Goal: Transaction & Acquisition: Purchase product/service

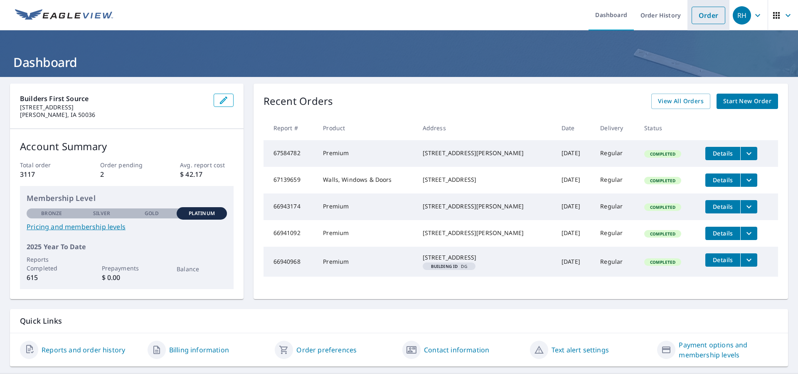
click at [700, 17] on link "Order" at bounding box center [709, 15] width 34 height 17
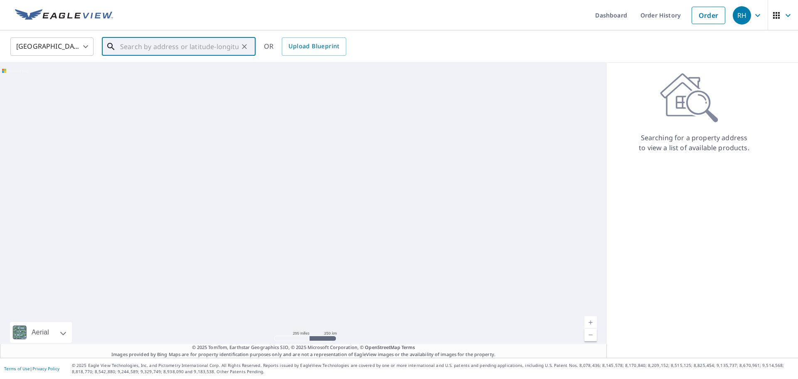
click at [162, 43] on input "text" at bounding box center [179, 46] width 118 height 23
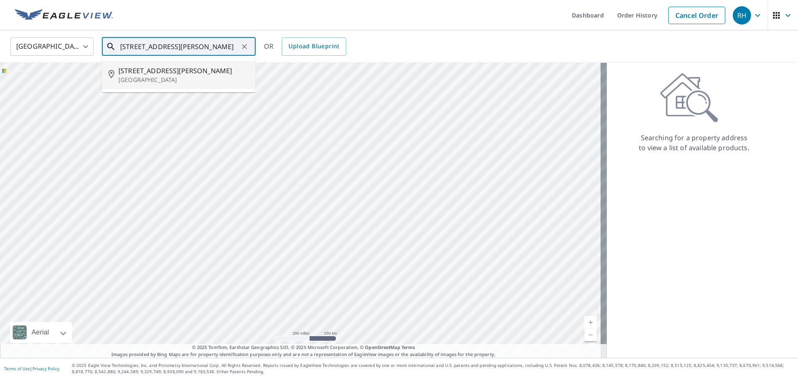
click at [158, 70] on span "[STREET_ADDRESS][PERSON_NAME]" at bounding box center [183, 71] width 130 height 10
type input "[STREET_ADDRESS][PERSON_NAME][PERSON_NAME]"
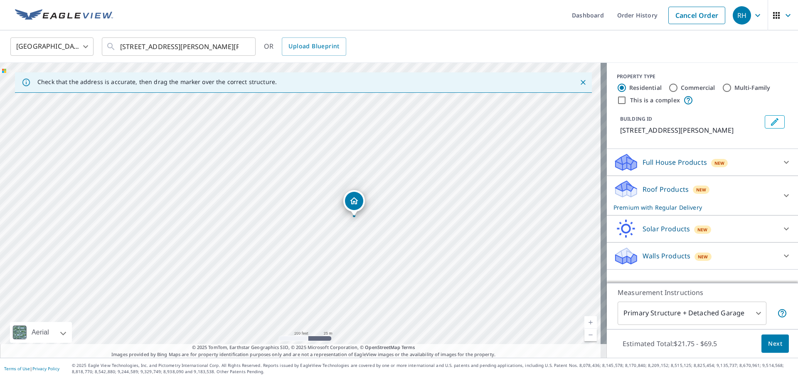
click at [659, 160] on p "Full House Products" at bounding box center [674, 162] width 64 height 10
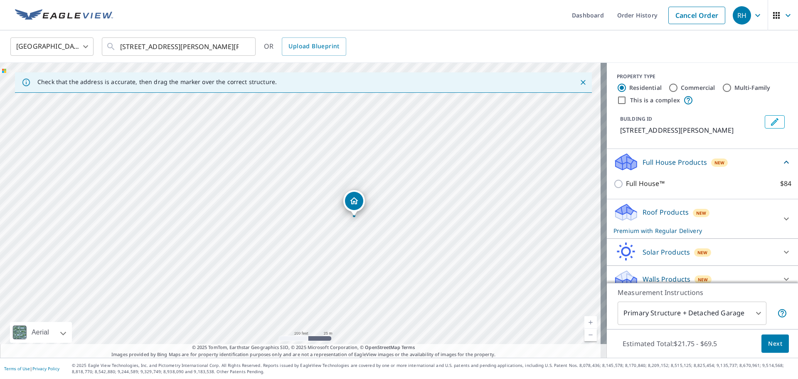
click at [647, 163] on p "Full House Products" at bounding box center [674, 162] width 64 height 10
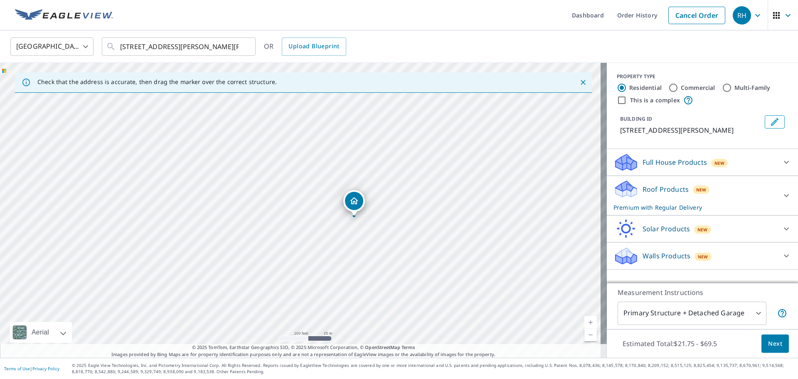
click at [662, 189] on p "Roof Products" at bounding box center [665, 189] width 46 height 10
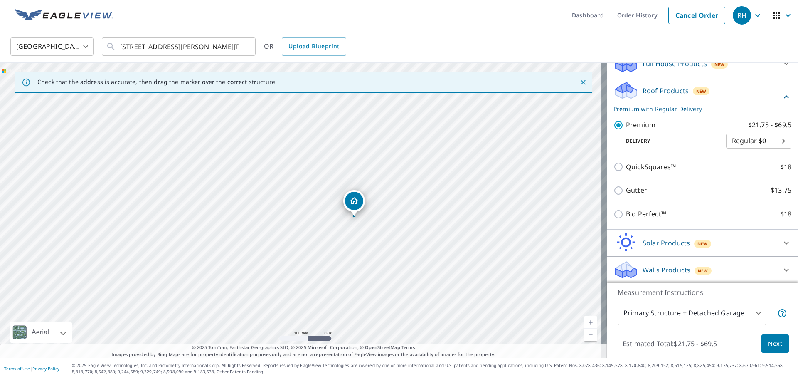
scroll to position [99, 0]
click at [768, 345] on span "Next" at bounding box center [775, 343] width 14 height 10
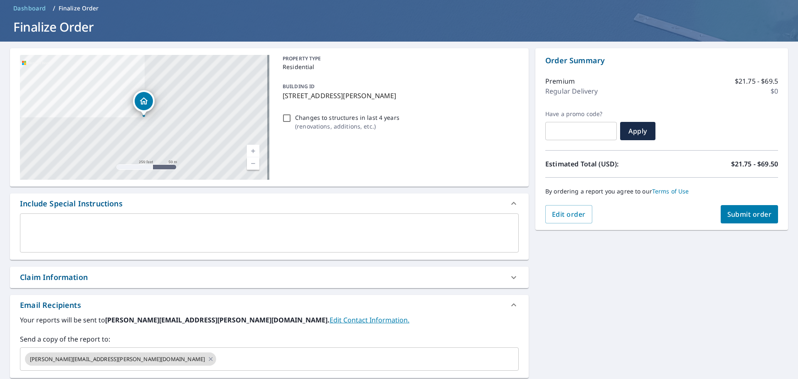
scroll to position [150, 0]
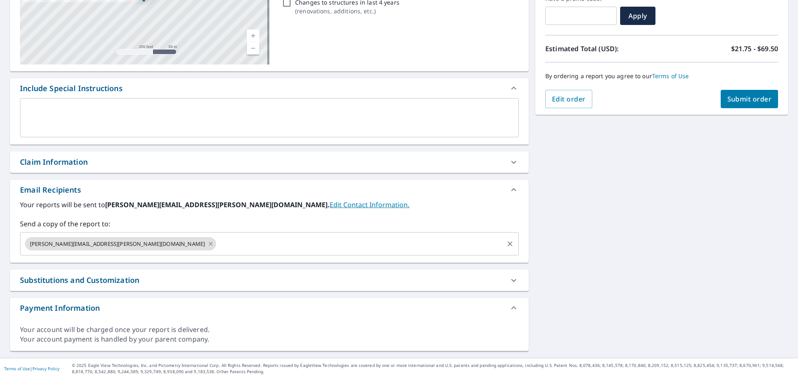
click at [207, 245] on icon at bounding box center [210, 243] width 7 height 9
checkbox input "true"
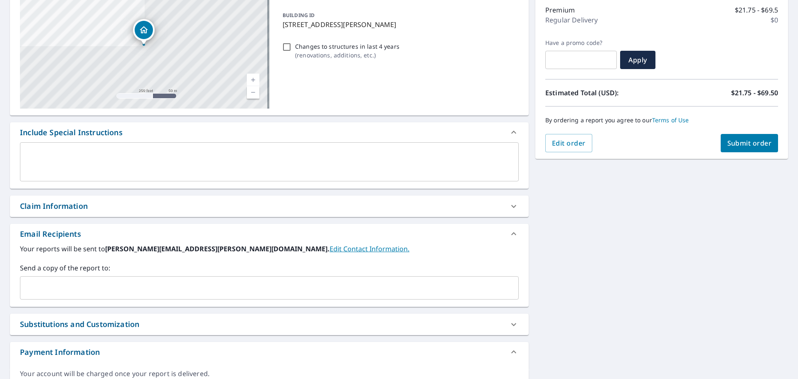
scroll to position [109, 0]
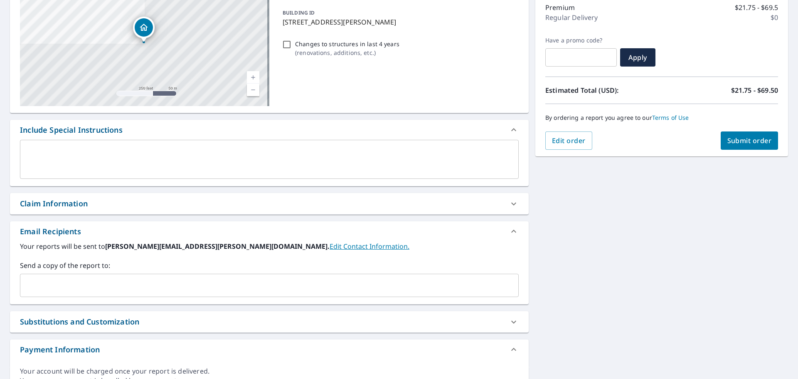
click at [34, 277] on input "text" at bounding box center [263, 285] width 479 height 16
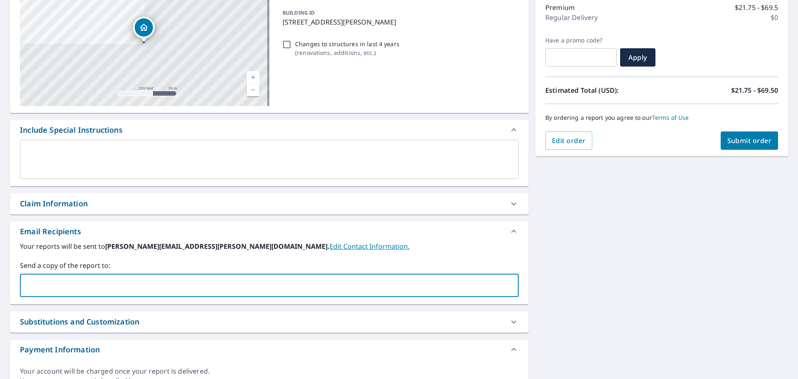
paste input "[PERSON_NAME]"
type input "[PERSON_NAME]"
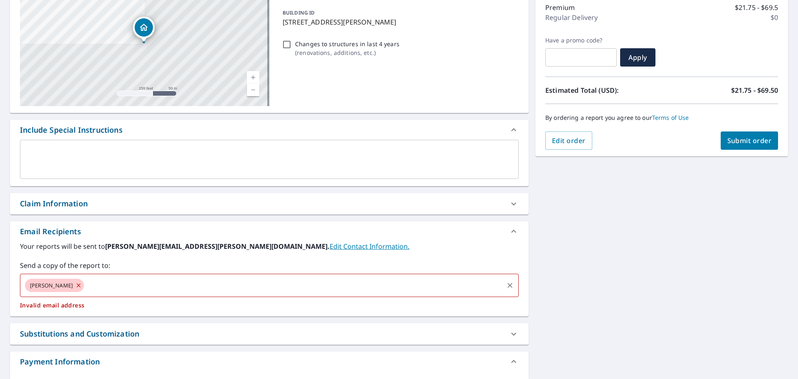
click at [80, 284] on icon at bounding box center [78, 285] width 7 height 9
checkbox input "true"
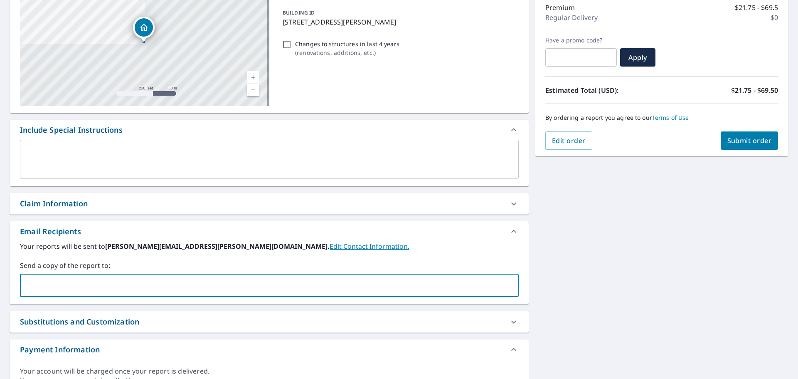
paste input "[EMAIL_ADDRESS][DOMAIN_NAME]"
type input "[EMAIL_ADDRESS][DOMAIN_NAME]"
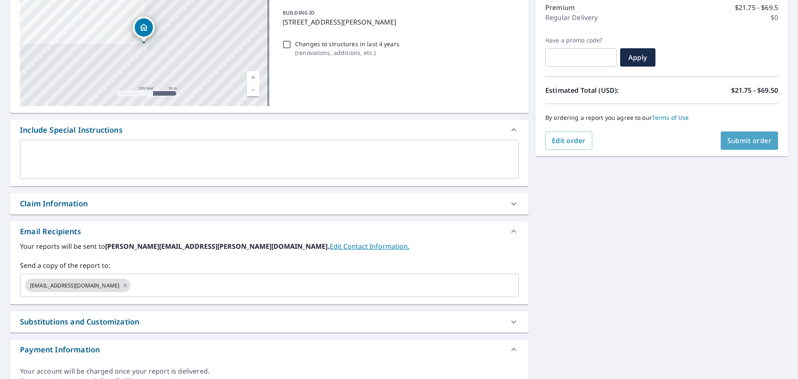
click at [735, 142] on span "Submit order" at bounding box center [749, 140] width 44 height 9
checkbox input "true"
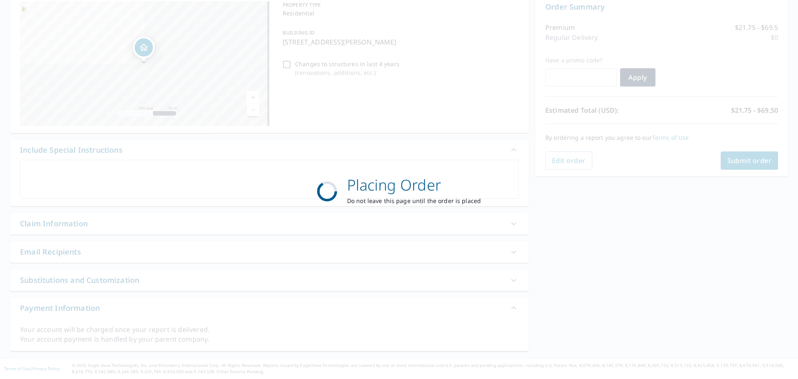
scroll to position [89, 0]
